Goal: Task Accomplishment & Management: Manage account settings

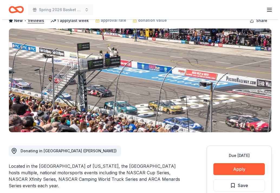
scroll to position [54, 0]
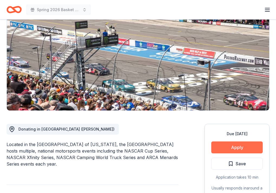
click at [255, 149] on button "Apply" at bounding box center [236, 147] width 51 height 12
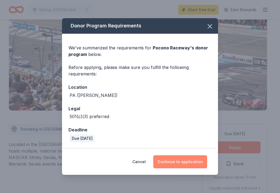
click at [190, 163] on button "Continue to application" at bounding box center [180, 161] width 54 height 13
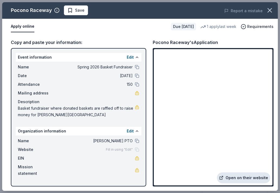
click at [246, 179] on link "Open on their website" at bounding box center [243, 177] width 53 height 11
click at [72, 13] on span "Save" at bounding box center [75, 10] width 17 height 7
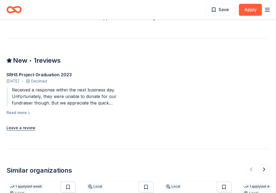
scroll to position [488, 0]
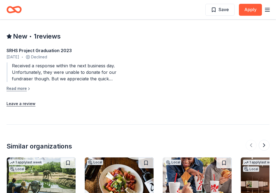
click at [22, 89] on button "Read more" at bounding box center [19, 88] width 25 height 7
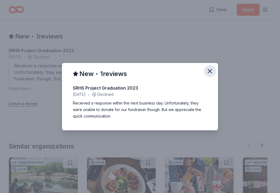
click at [211, 72] on icon "button" at bounding box center [210, 71] width 4 height 4
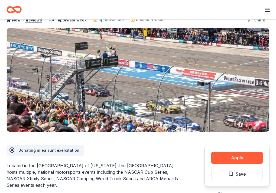
scroll to position [0, 0]
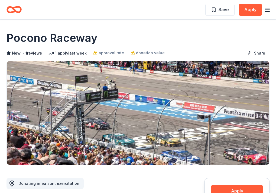
click at [267, 10] on line "button" at bounding box center [267, 10] width 4 height 0
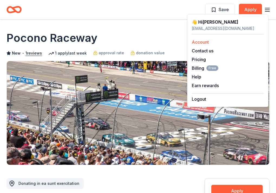
click at [209, 40] on link "Account" at bounding box center [200, 41] width 17 height 5
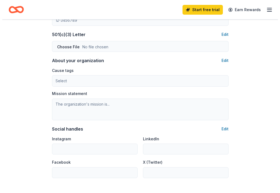
scroll to position [298, 0]
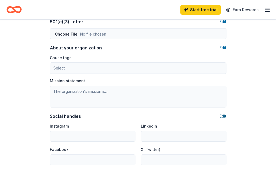
click at [222, 115] on button "Edit" at bounding box center [222, 116] width 7 height 7
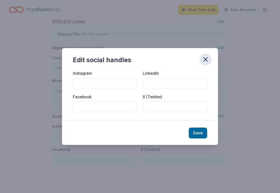
click at [205, 56] on icon "button" at bounding box center [206, 60] width 8 height 8
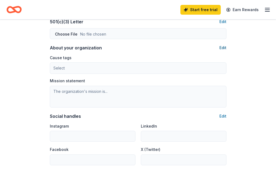
click at [221, 47] on button "Edit" at bounding box center [222, 47] width 7 height 7
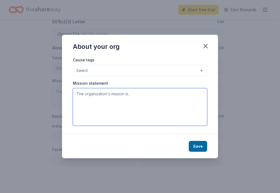
click at [154, 102] on textarea at bounding box center [140, 106] width 134 height 37
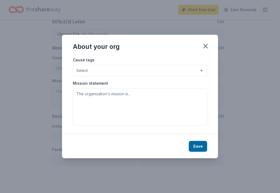
click at [166, 69] on button "Select" at bounding box center [140, 70] width 134 height 11
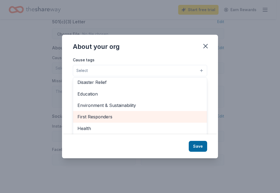
scroll to position [27, 0]
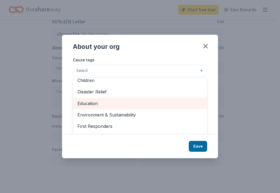
click at [146, 98] on div "Education" at bounding box center [140, 103] width 134 height 11
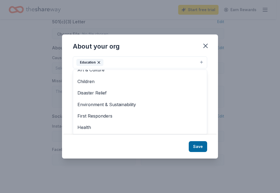
scroll to position [10, 0]
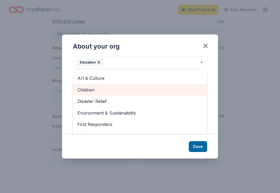
click at [159, 91] on span "Children" at bounding box center [139, 89] width 125 height 7
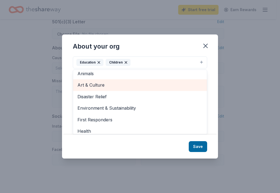
scroll to position [0, 0]
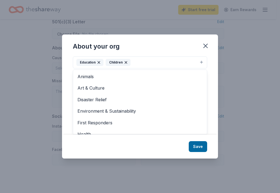
click at [198, 148] on div "About your org Cause tags Education Children Animals Art & Culture Disaster Rel…" at bounding box center [140, 96] width 156 height 124
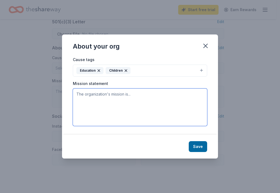
click at [137, 104] on textarea at bounding box center [140, 106] width 134 height 37
click at [133, 96] on textarea at bounding box center [140, 106] width 134 height 37
click at [133, 95] on textarea at bounding box center [140, 106] width 134 height 37
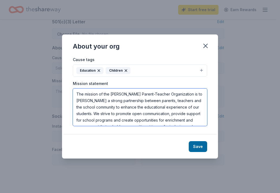
click at [178, 94] on textarea "The mission of the Murphy Parent-Teacher Organization is to foster a strong par…" at bounding box center [140, 106] width 134 height 37
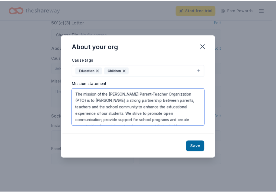
scroll to position [13, 0]
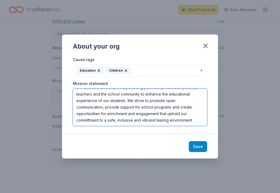
type textarea "The mission of the [PERSON_NAME] Parent-Teacher Organization (PTO) is to [PERSO…"
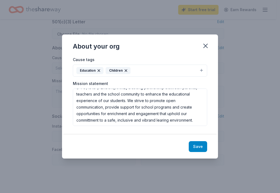
click at [202, 148] on button "Save" at bounding box center [198, 146] width 18 height 11
type textarea "The mission of the [PERSON_NAME] Parent-Teacher Organization (PTO) is to [PERSO…"
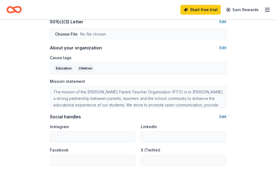
click at [222, 117] on button "Edit" at bounding box center [222, 116] width 7 height 7
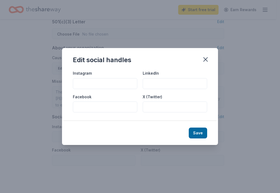
click at [116, 107] on input "Facebook" at bounding box center [105, 106] width 64 height 11
type input "Murphy PTO"
click at [117, 85] on input "Instagram" at bounding box center [105, 83] width 64 height 11
click at [78, 82] on input "Murphy_pto" at bounding box center [105, 83] width 64 height 11
click at [80, 83] on input "Murphy_pto" at bounding box center [105, 83] width 64 height 11
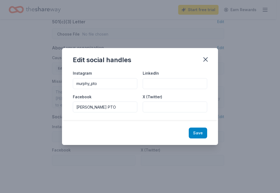
type input "murphy_pto"
click at [201, 134] on button "Save" at bounding box center [198, 132] width 18 height 11
type input "murphy_pto"
type input "Murphy PTO"
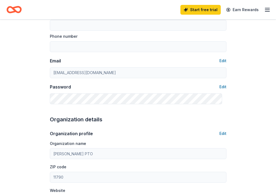
scroll to position [0, 0]
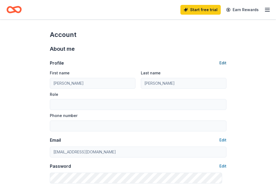
click at [221, 62] on button "Edit" at bounding box center [222, 63] width 7 height 7
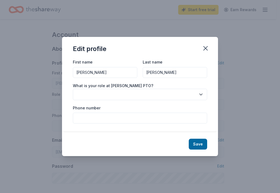
click at [134, 95] on button "button" at bounding box center [140, 94] width 134 height 11
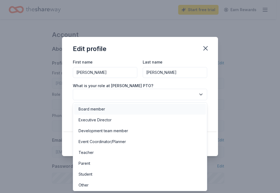
click at [125, 111] on div "Board member" at bounding box center [140, 109] width 132 height 11
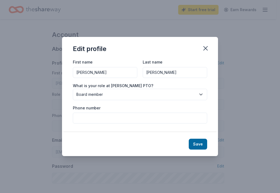
click at [118, 122] on input "Phone number" at bounding box center [140, 117] width 134 height 11
type input "7188384629"
click at [195, 144] on button "Save" at bounding box center [198, 143] width 18 height 11
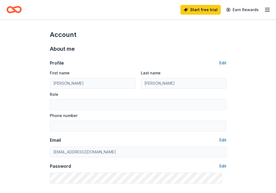
type input "Board member"
type input "7188384629"
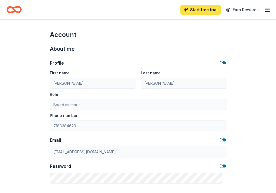
click at [203, 10] on link "Start free trial" at bounding box center [200, 10] width 40 height 10
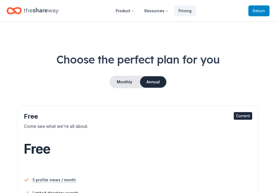
click at [0, 0] on span "to TheShareWay" at bounding box center [0, 0] width 0 height 0
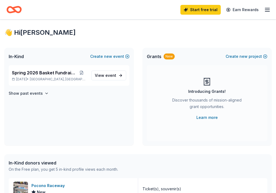
click at [264, 5] on div "Start free trial Earn Rewards" at bounding box center [225, 9] width 90 height 13
click at [264, 9] on icon "button" at bounding box center [267, 10] width 7 height 7
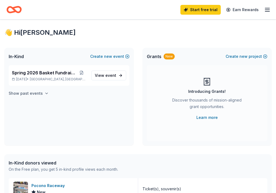
click at [43, 96] on h4 "Show past events" at bounding box center [26, 93] width 34 height 7
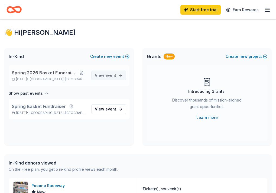
click at [108, 77] on span "event" at bounding box center [110, 75] width 11 height 5
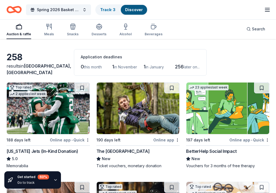
scroll to position [27, 0]
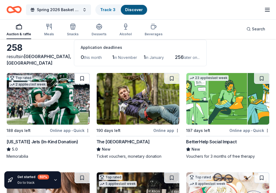
click at [75, 79] on button at bounding box center [82, 78] width 15 height 11
click at [164, 80] on button at bounding box center [171, 78] width 15 height 11
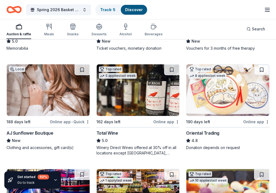
scroll to position [135, 0]
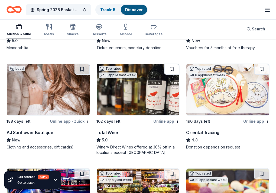
click at [164, 72] on button at bounding box center [171, 69] width 15 height 11
click at [179, 168] on button at bounding box center [171, 173] width 15 height 11
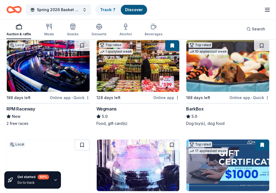
scroll to position [271, 0]
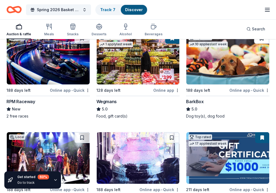
click at [254, 44] on button at bounding box center [261, 38] width 15 height 11
click at [90, 132] on button at bounding box center [82, 137] width 15 height 11
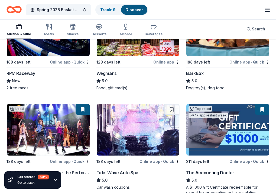
scroll to position [352, 0]
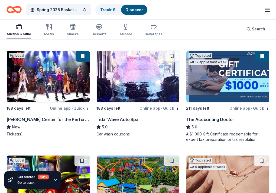
click at [164, 155] on button at bounding box center [171, 160] width 15 height 11
click at [254, 155] on button at bounding box center [261, 160] width 15 height 11
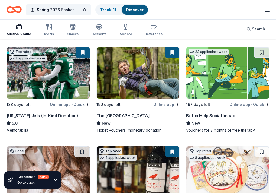
scroll to position [54, 0]
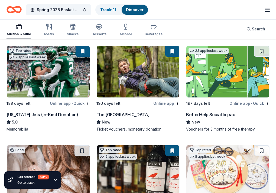
click at [25, 83] on img at bounding box center [48, 71] width 83 height 51
click at [99, 83] on img at bounding box center [138, 71] width 83 height 51
click at [106, 89] on img at bounding box center [138, 71] width 83 height 51
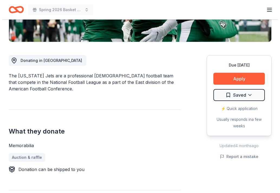
scroll to position [135, 0]
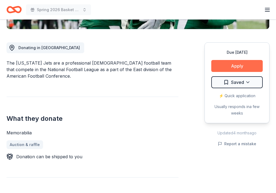
click at [237, 68] on button "Apply" at bounding box center [236, 66] width 51 height 12
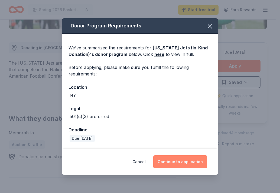
click at [186, 161] on button "Continue to application" at bounding box center [180, 161] width 54 height 13
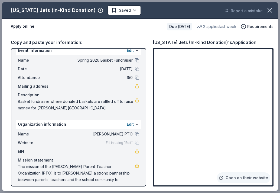
scroll to position [10, 0]
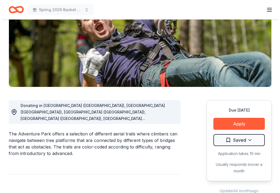
scroll to position [81, 0]
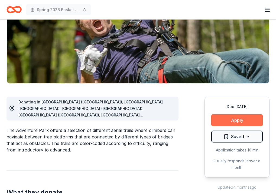
click at [229, 119] on button "Apply" at bounding box center [236, 120] width 51 height 12
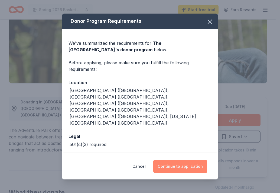
click at [175, 169] on button "Continue to application" at bounding box center [180, 166] width 54 height 13
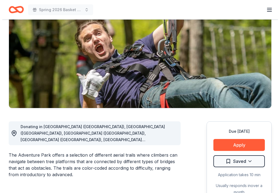
scroll to position [81, 0]
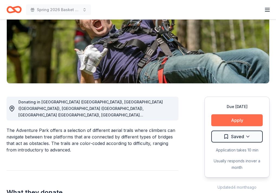
click at [221, 115] on button "Apply" at bounding box center [236, 120] width 51 height 12
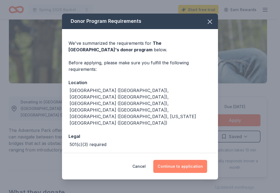
click at [189, 167] on button "Continue to application" at bounding box center [180, 166] width 54 height 13
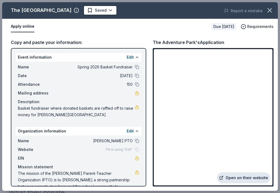
click at [253, 178] on link "Open on their website" at bounding box center [243, 177] width 53 height 11
